Goal: Task Accomplishment & Management: Use online tool/utility

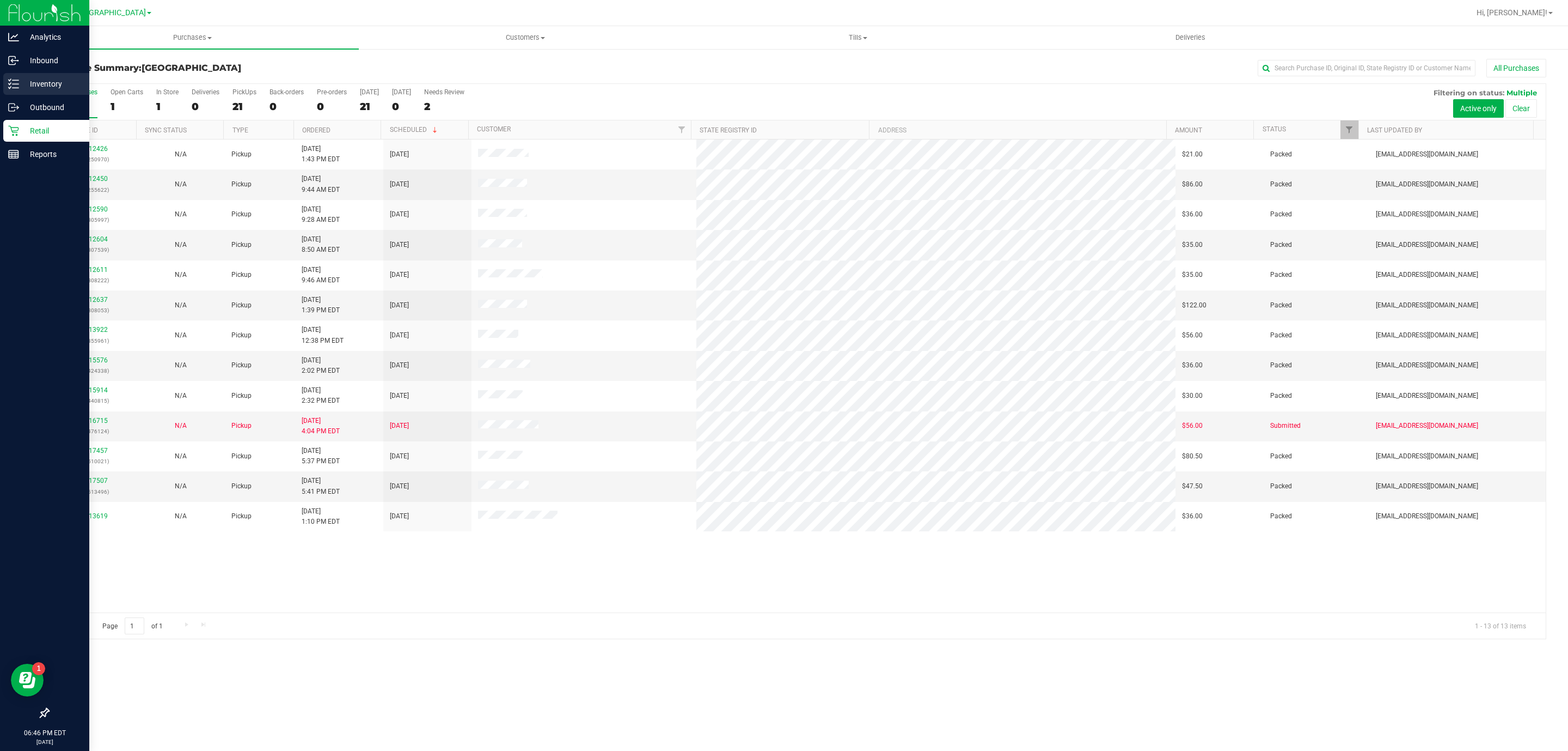
click at [34, 92] on div "Inventory" at bounding box center [46, 84] width 86 height 22
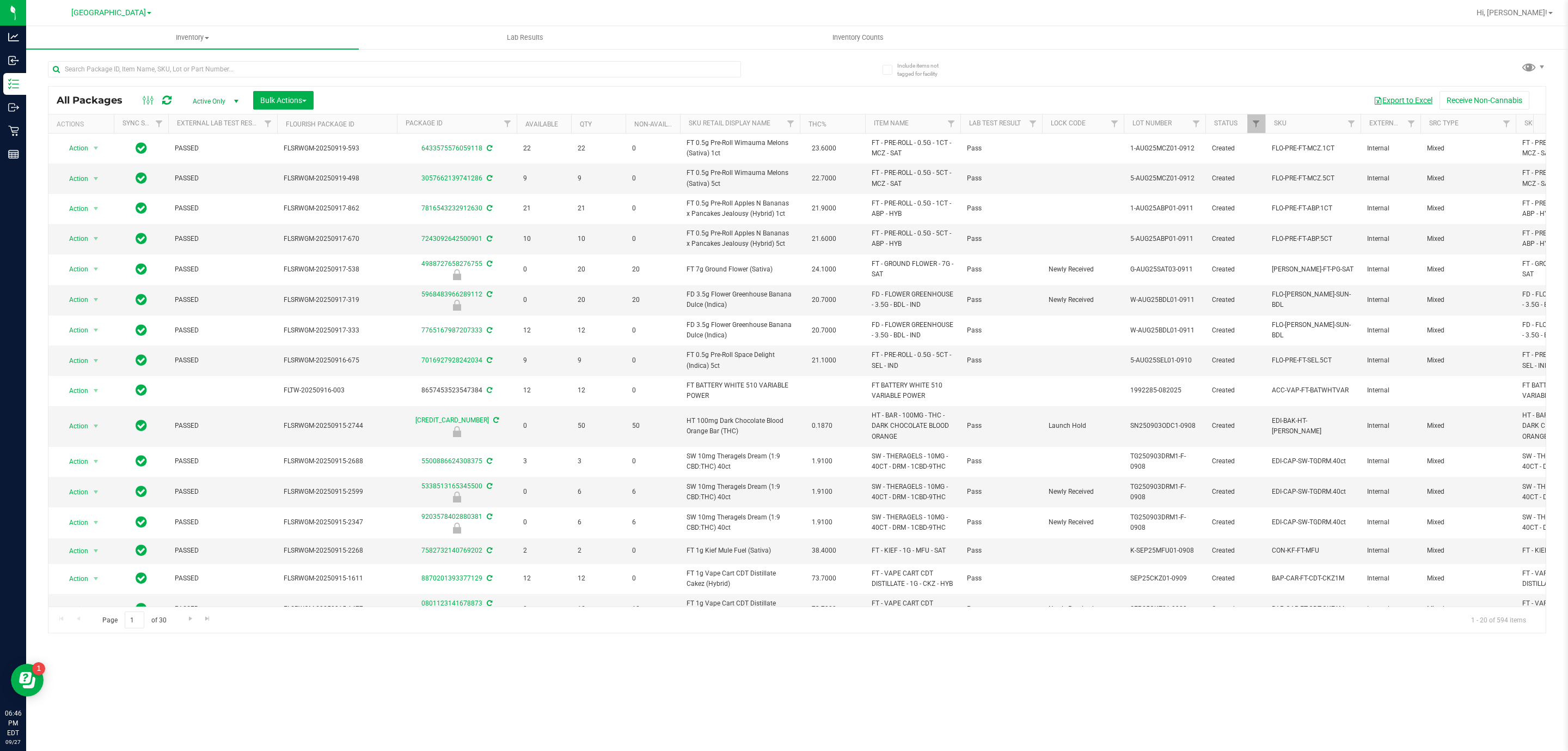
click at [1374, 92] on button "Export to Excel" at bounding box center [1403, 100] width 73 height 18
click at [1423, 92] on button "Export to Excel" at bounding box center [1403, 100] width 73 height 18
